Goal: Task Accomplishment & Management: Manage account settings

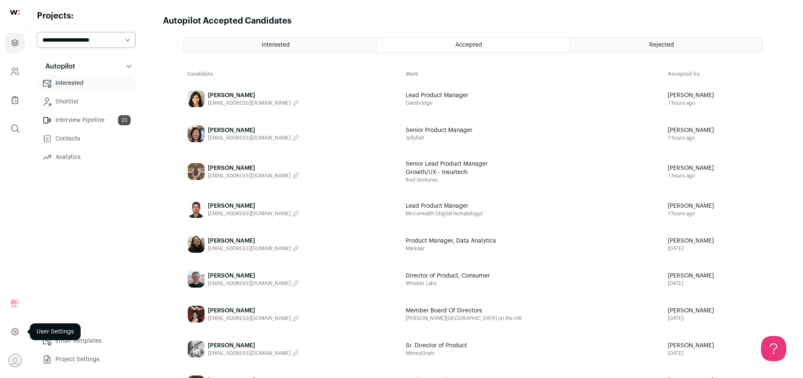
click at [15, 328] on icon at bounding box center [14, 331] width 7 height 7
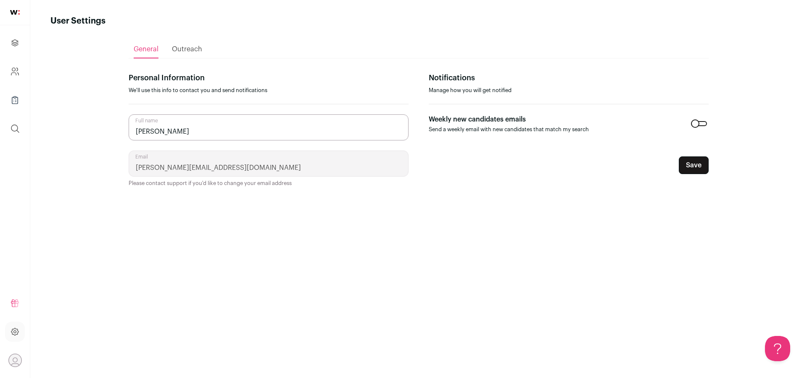
click at [14, 356] on icon "Open dropdown" at bounding box center [14, 360] width 13 height 13
drag, startPoint x: 101, startPoint y: 211, endPoint x: 89, endPoint y: 206, distance: 13.0
click at [101, 211] on main "User Settings General Outreach Personal Information We'll use this info to cont…" at bounding box center [418, 189] width 776 height 378
click at [12, 76] on icon "Company and ATS Settings" at bounding box center [15, 71] width 10 height 10
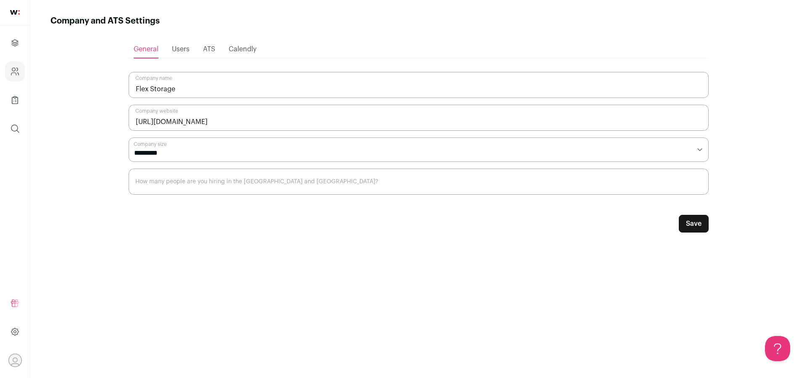
click at [183, 49] on span "Users" at bounding box center [181, 49] width 18 height 7
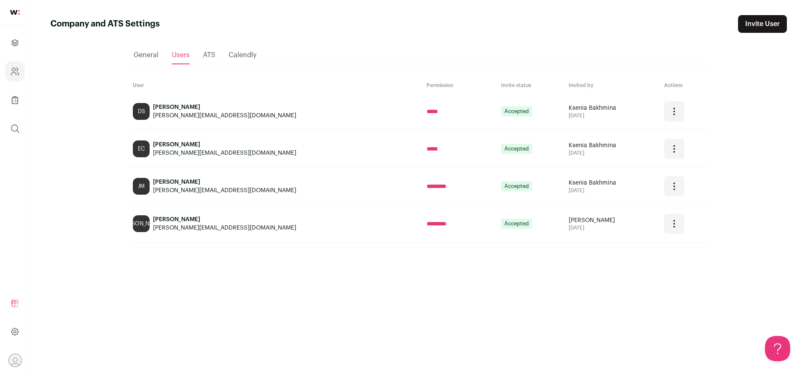
click at [759, 26] on link "Invite User" at bounding box center [762, 24] width 49 height 18
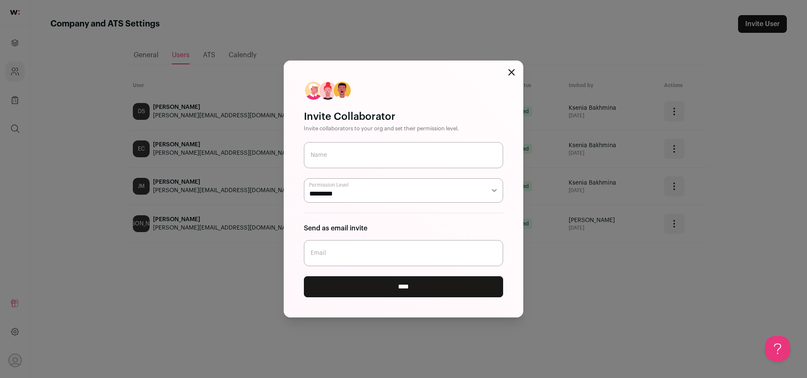
paste input "[PERSON_NAME][EMAIL_ADDRESS][DOMAIN_NAME]"
type input "[PERSON_NAME][EMAIL_ADDRESS][DOMAIN_NAME]"
click at [418, 149] on input "Name" at bounding box center [403, 155] width 199 height 26
paste input "[PERSON_NAME]"
type input "[PERSON_NAME]"
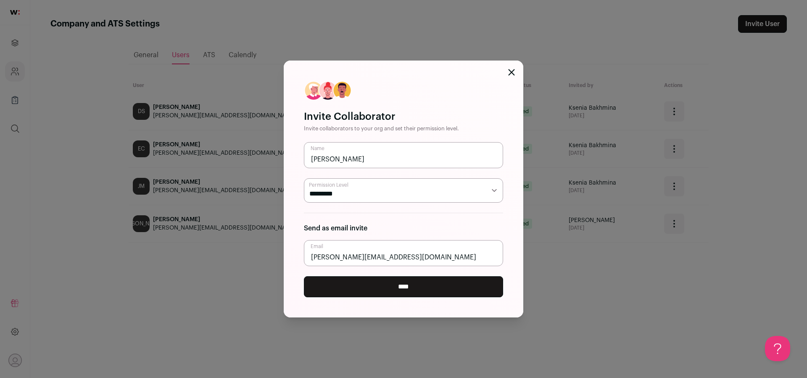
click at [392, 281] on input "****" at bounding box center [403, 286] width 199 height 21
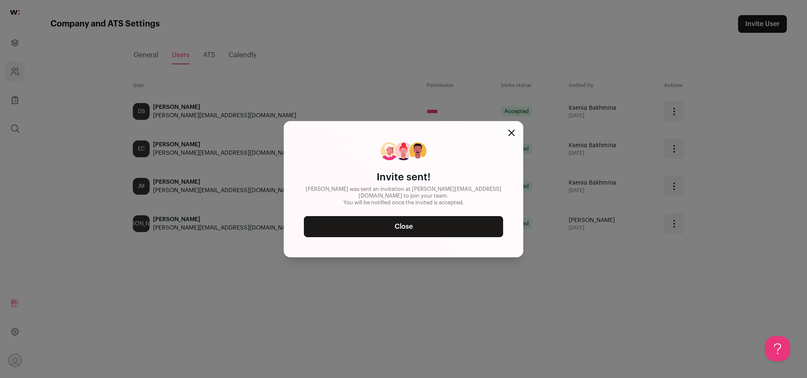
click at [444, 225] on link "Close" at bounding box center [403, 226] width 199 height 21
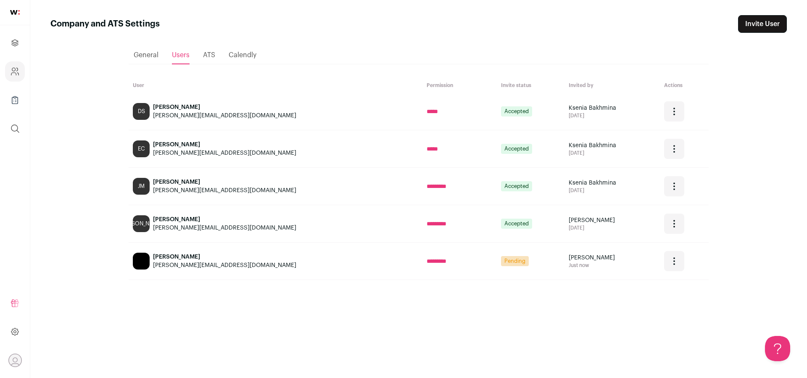
click at [749, 30] on link "Invite User" at bounding box center [762, 24] width 49 height 18
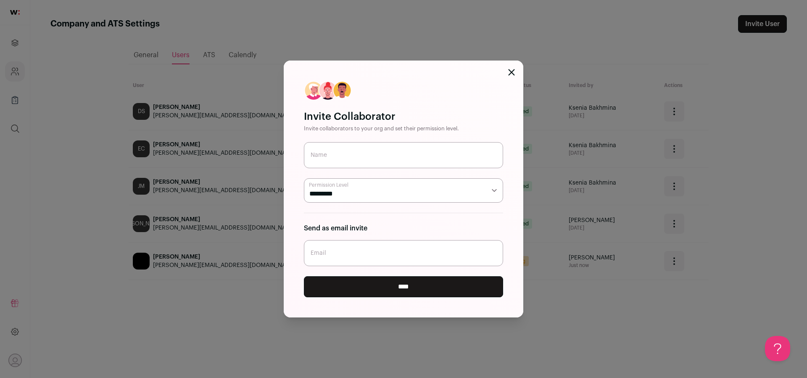
paste input "[PERSON_NAME][EMAIL_ADDRESS][DOMAIN_NAME]"
type input "[PERSON_NAME][EMAIL_ADDRESS][DOMAIN_NAME]"
drag, startPoint x: 492, startPoint y: 193, endPoint x: 388, endPoint y: 147, distance: 113.2
click at [389, 145] on form "Name Permission Level ***** ********* Send as email invite [PERSON_NAME][EMAIL_…" at bounding box center [403, 219] width 199 height 155
click at [398, 150] on input "Name" at bounding box center [403, 155] width 199 height 26
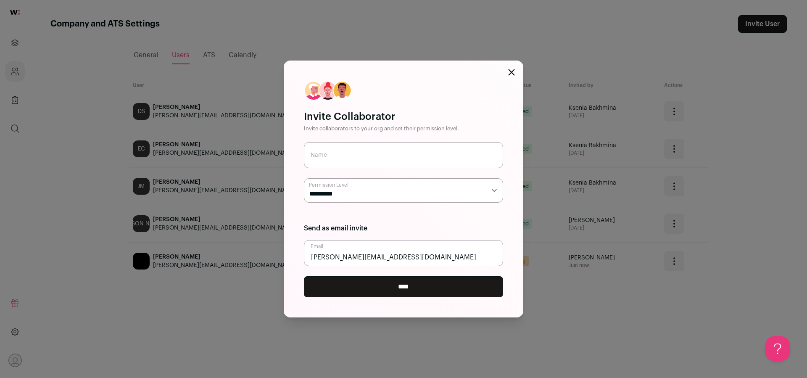
paste input "[PERSON_NAME] de [DEMOGRAPHIC_DATA]"
type input "[PERSON_NAME] de [DEMOGRAPHIC_DATA]"
click at [417, 279] on input "****" at bounding box center [403, 286] width 199 height 21
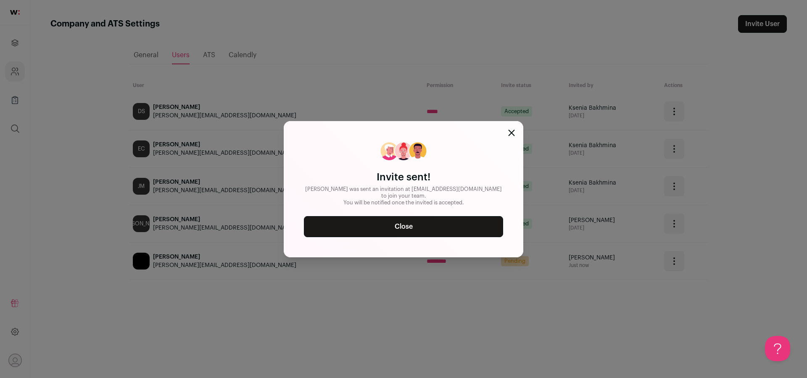
click at [439, 234] on div "Invite sent! [PERSON_NAME] was sent an invitation at [EMAIL_ADDRESS][DOMAIN_NAM…" at bounding box center [403, 189] width 239 height 136
click at [400, 232] on link "Close" at bounding box center [403, 226] width 199 height 21
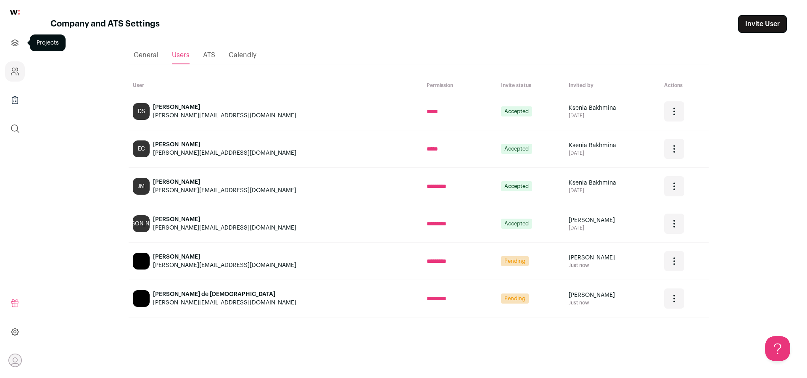
click at [18, 46] on icon "Projects" at bounding box center [15, 43] width 10 height 10
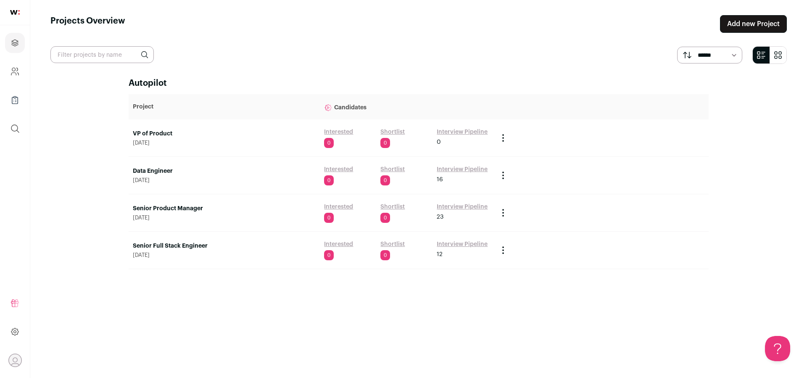
click at [460, 243] on link "Interview Pipeline" at bounding box center [461, 244] width 51 height 8
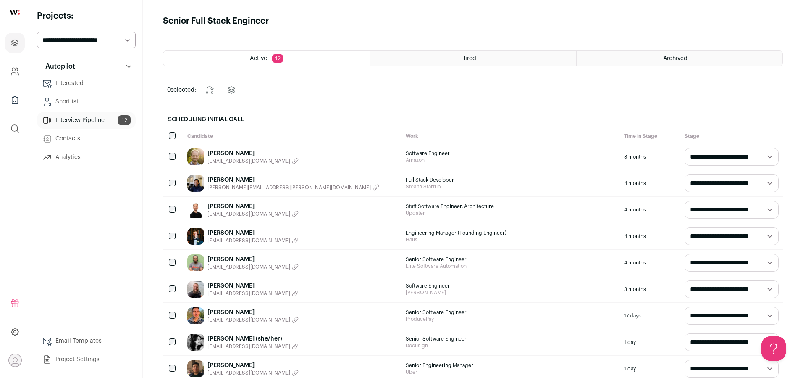
click at [480, 57] on div "Hired" at bounding box center [473, 58] width 206 height 15
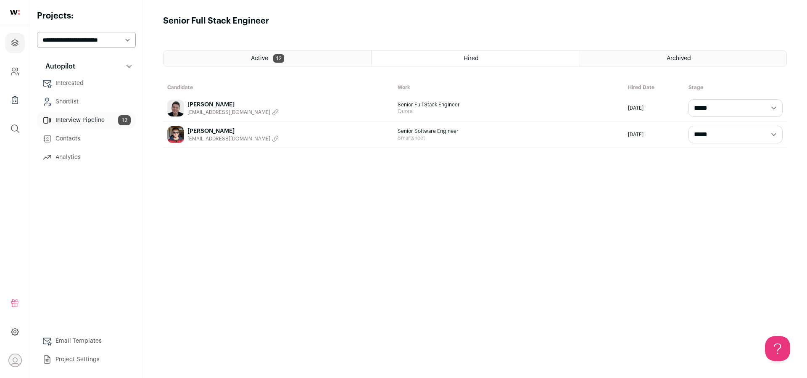
click at [304, 64] on div "Active 12" at bounding box center [267, 58] width 208 height 15
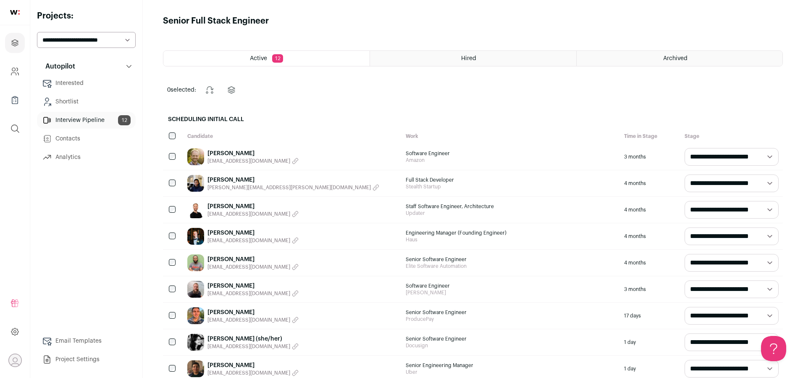
click at [621, 56] on div "Archived" at bounding box center [680, 58] width 206 height 15
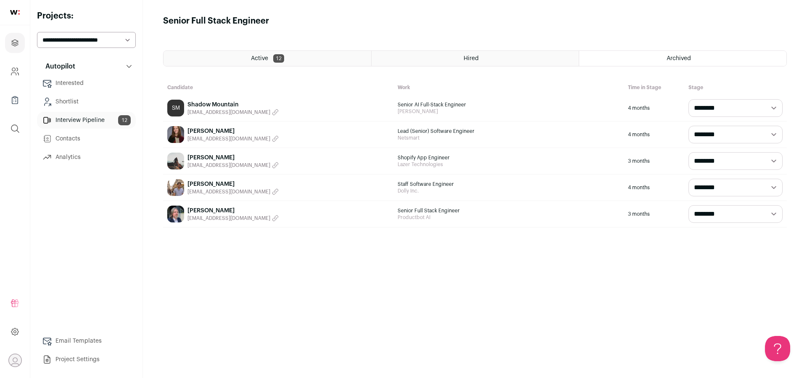
drag, startPoint x: 502, startPoint y: 47, endPoint x: 501, endPoint y: 51, distance: 4.3
click at [502, 47] on main "**********" at bounding box center [475, 189] width 664 height 378
drag, startPoint x: 501, startPoint y: 51, endPoint x: 480, endPoint y: 55, distance: 21.3
click at [498, 52] on div "Hired" at bounding box center [474, 58] width 207 height 15
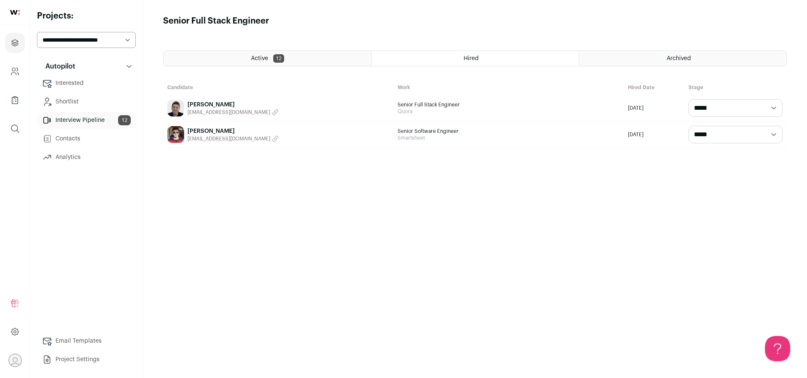
click at [275, 52] on div "Active 12" at bounding box center [267, 58] width 208 height 15
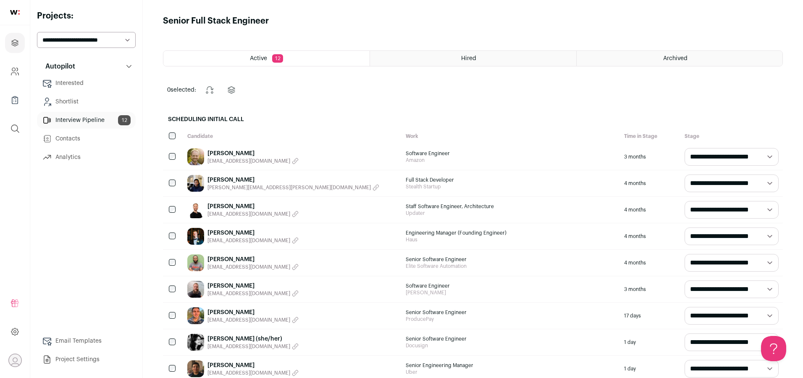
click at [90, 137] on link "Contacts" at bounding box center [86, 138] width 99 height 17
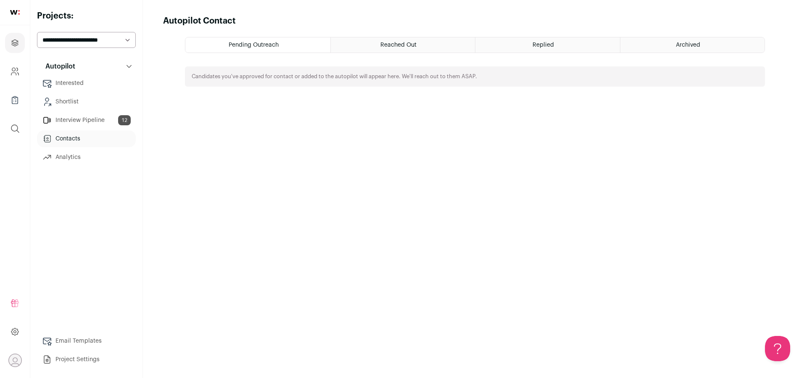
click at [76, 88] on link "Interested" at bounding box center [86, 83] width 99 height 17
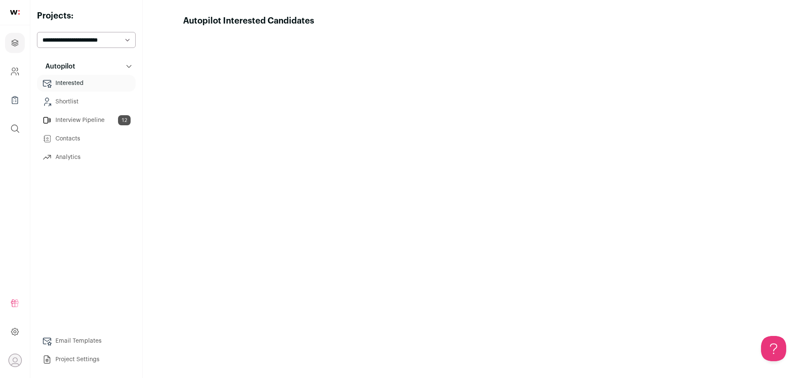
click at [73, 102] on link "Shortlist" at bounding box center [86, 101] width 99 height 17
click at [75, 116] on link "Interview Pipeline 12" at bounding box center [86, 120] width 99 height 17
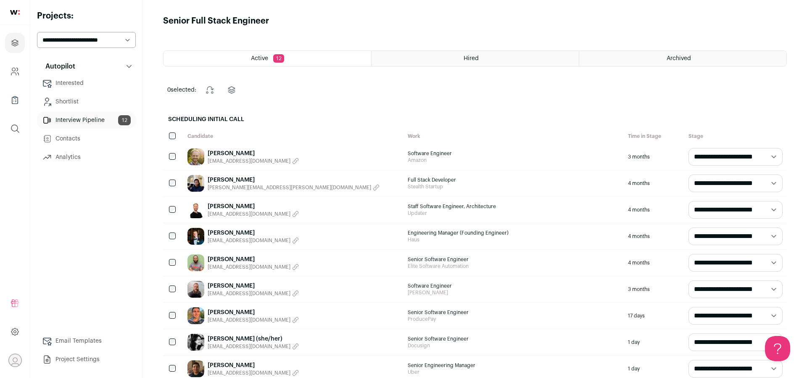
click at [608, 59] on div "Archived" at bounding box center [682, 58] width 207 height 15
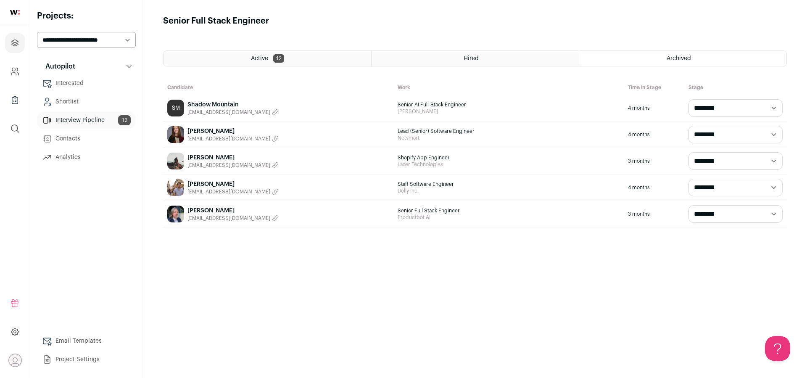
click at [504, 60] on div "Hired" at bounding box center [474, 58] width 207 height 15
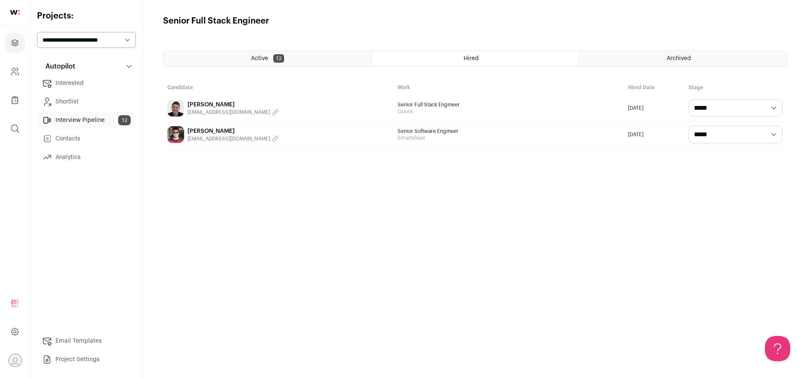
click at [272, 60] on div "Active 12" at bounding box center [267, 58] width 208 height 15
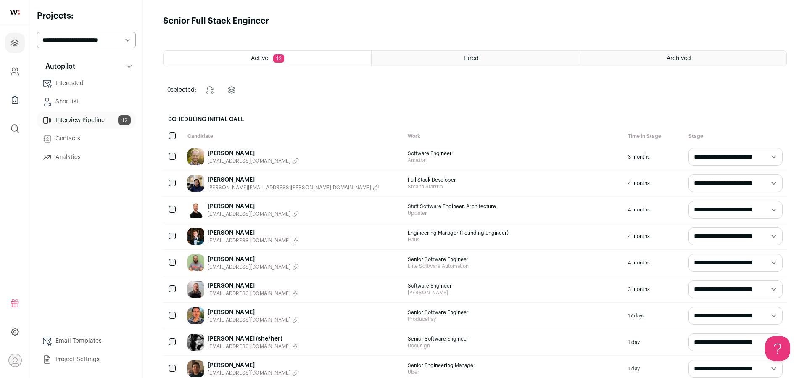
click at [678, 56] on span "Archived" at bounding box center [678, 58] width 24 height 6
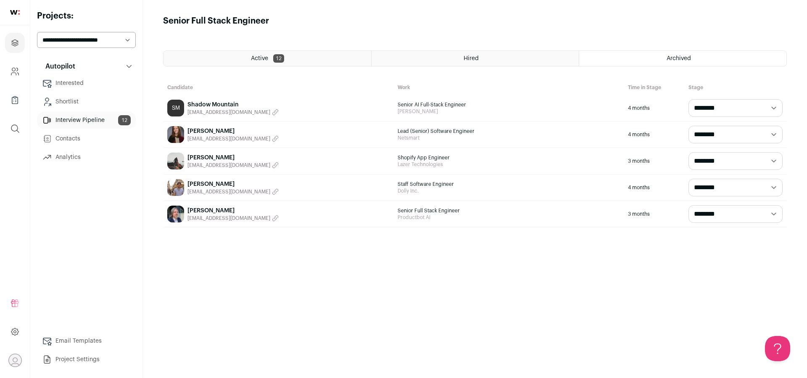
click at [665, 58] on div "Archived" at bounding box center [682, 58] width 207 height 15
click at [467, 58] on span "Hired" at bounding box center [470, 58] width 15 height 6
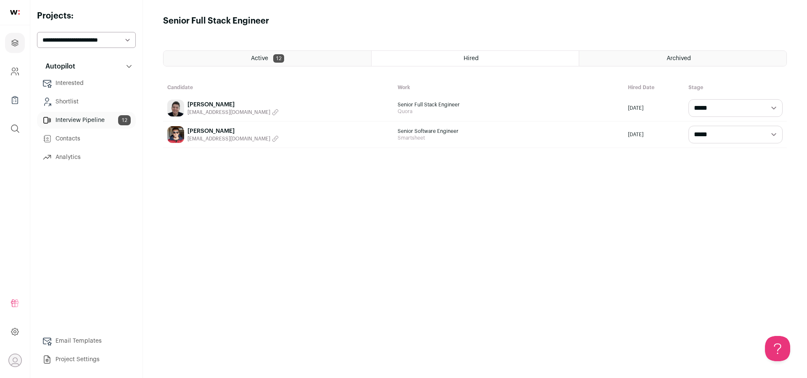
click at [197, 108] on link "[PERSON_NAME]" at bounding box center [232, 104] width 91 height 8
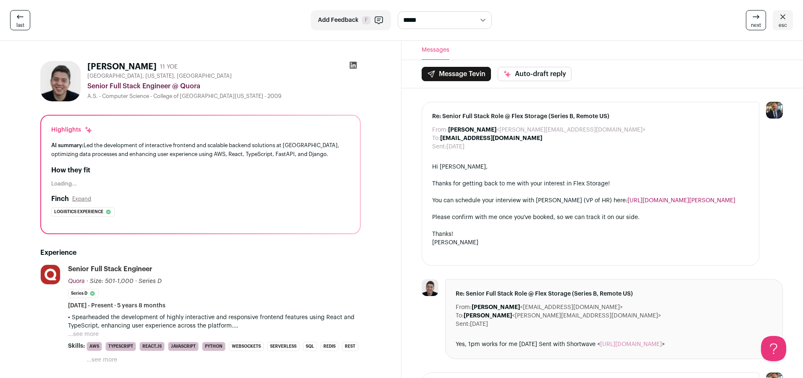
click at [352, 65] on icon at bounding box center [353, 65] width 7 height 7
drag, startPoint x: 778, startPoint y: 15, endPoint x: 772, endPoint y: 14, distance: 6.7
click at [777, 15] on link "esc" at bounding box center [783, 20] width 20 height 20
